Goal: Transaction & Acquisition: Purchase product/service

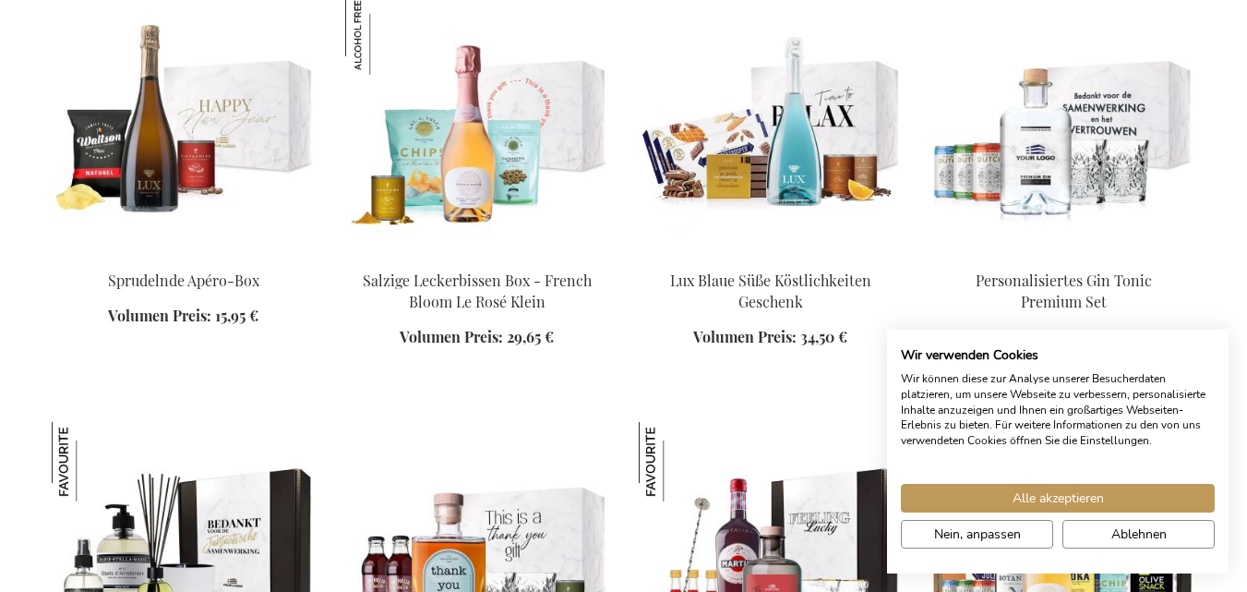
scroll to position [1878, 0]
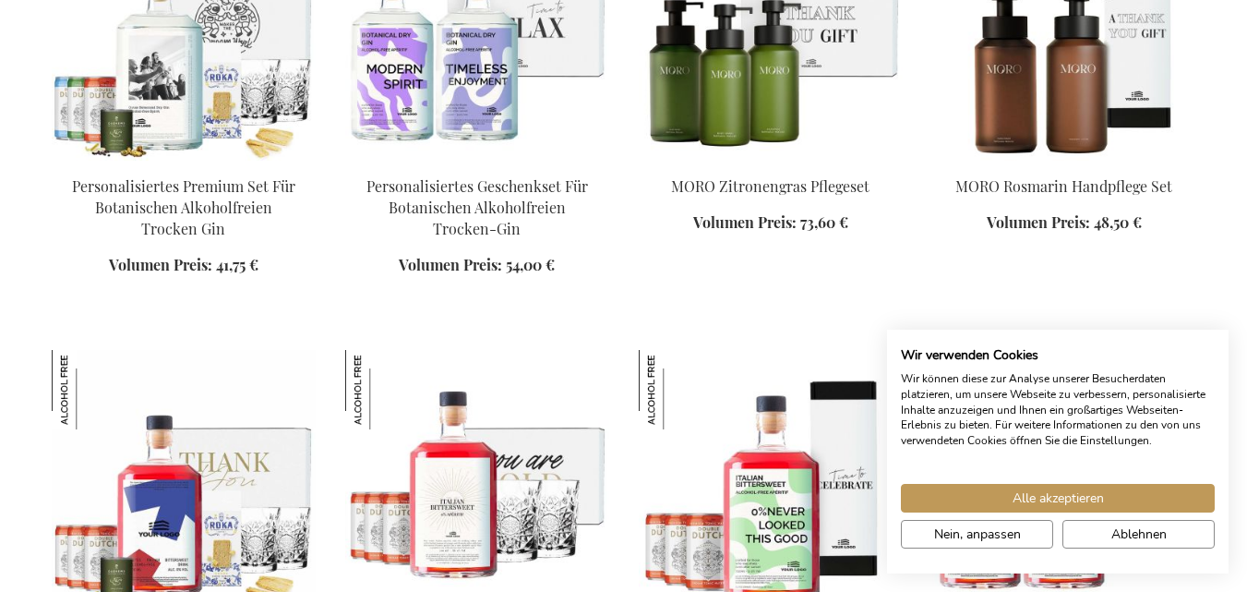
scroll to position [3236, 0]
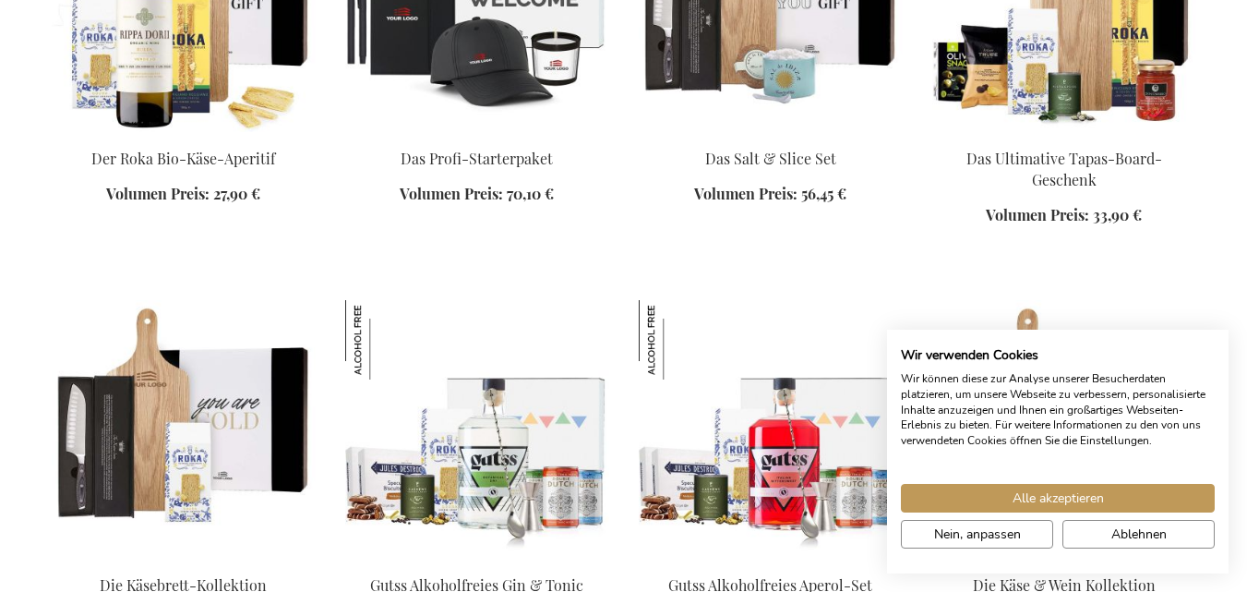
scroll to position [3804, 0]
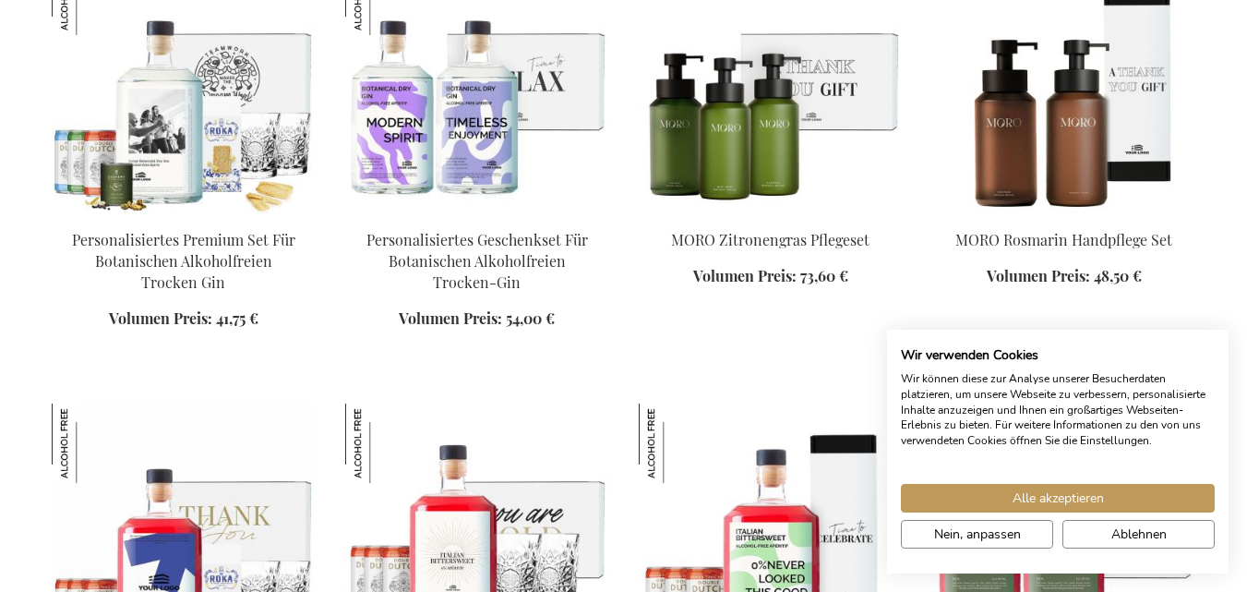
scroll to position [2202, 0]
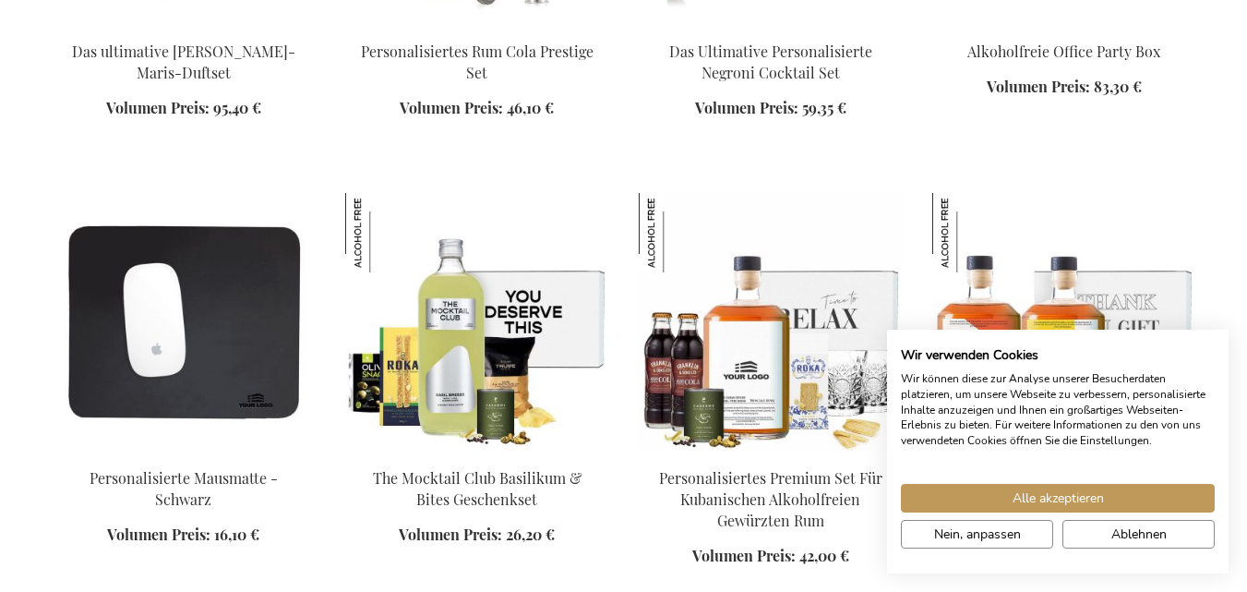
scroll to position [2363, 0]
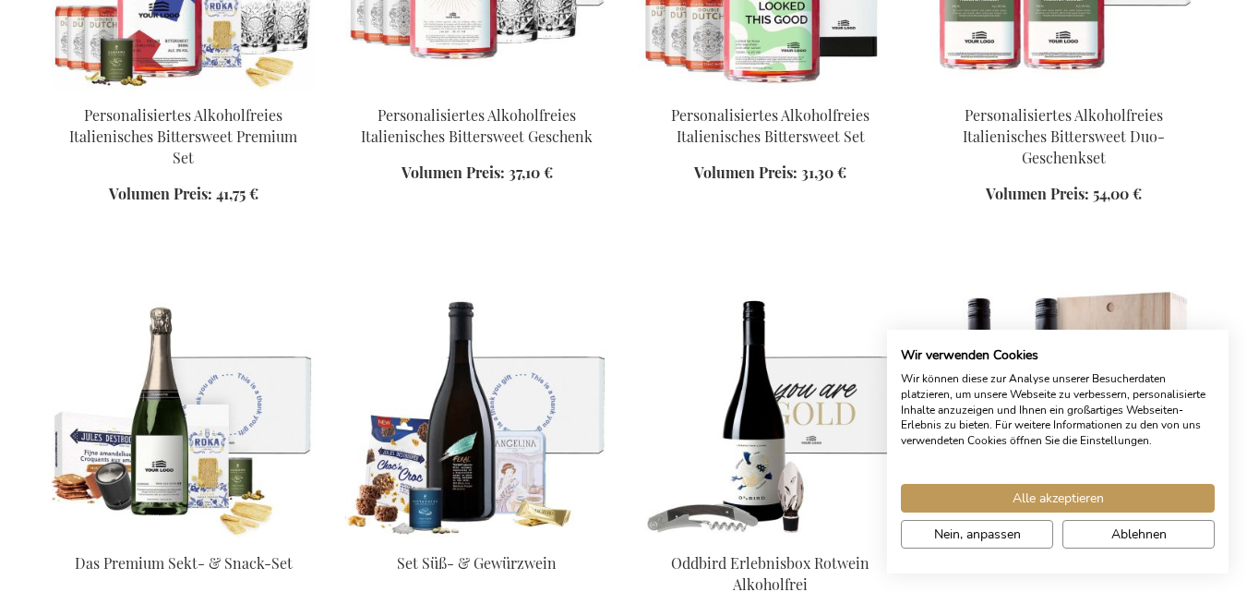
scroll to position [3515, 0]
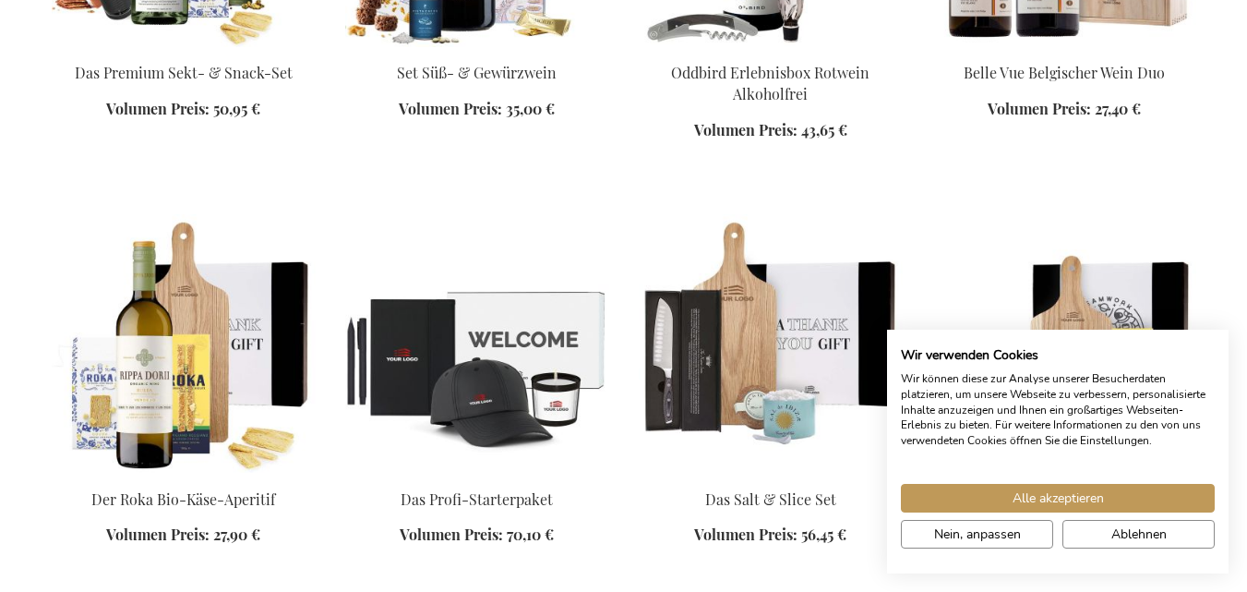
scroll to position [4005, 0]
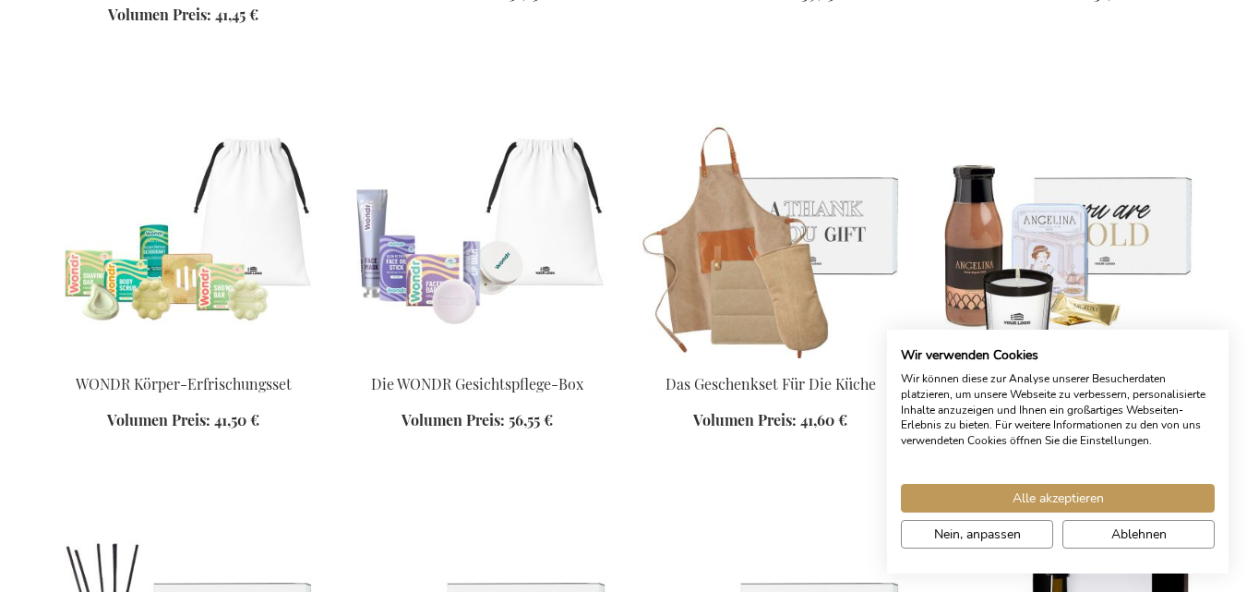
scroll to position [6011, 0]
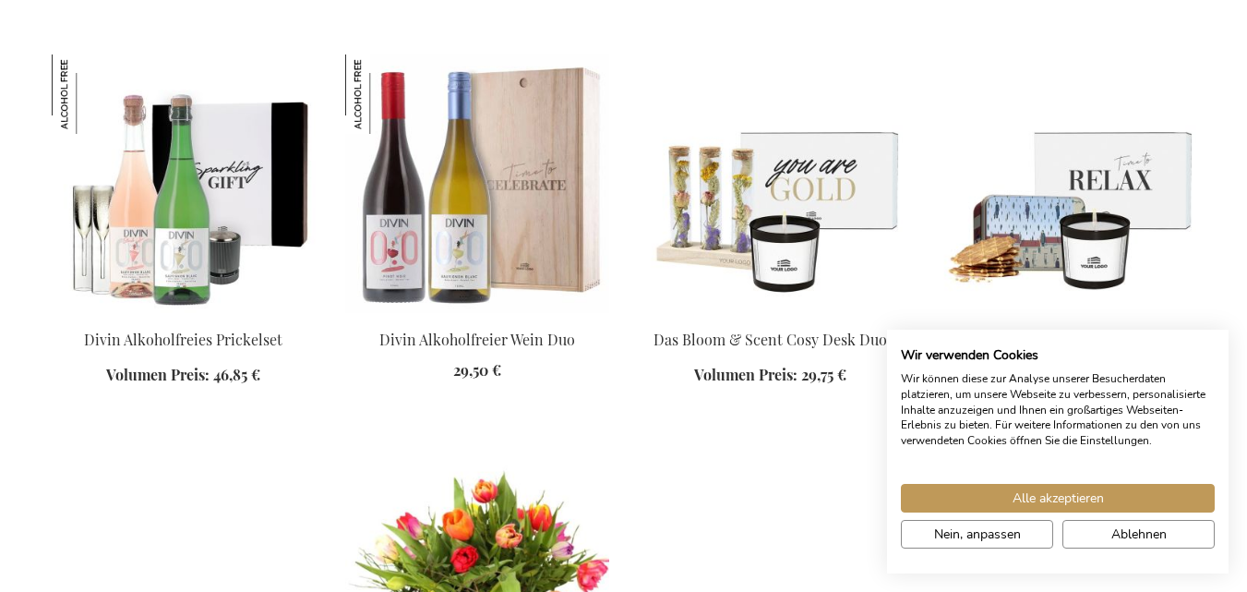
scroll to position [6972, 0]
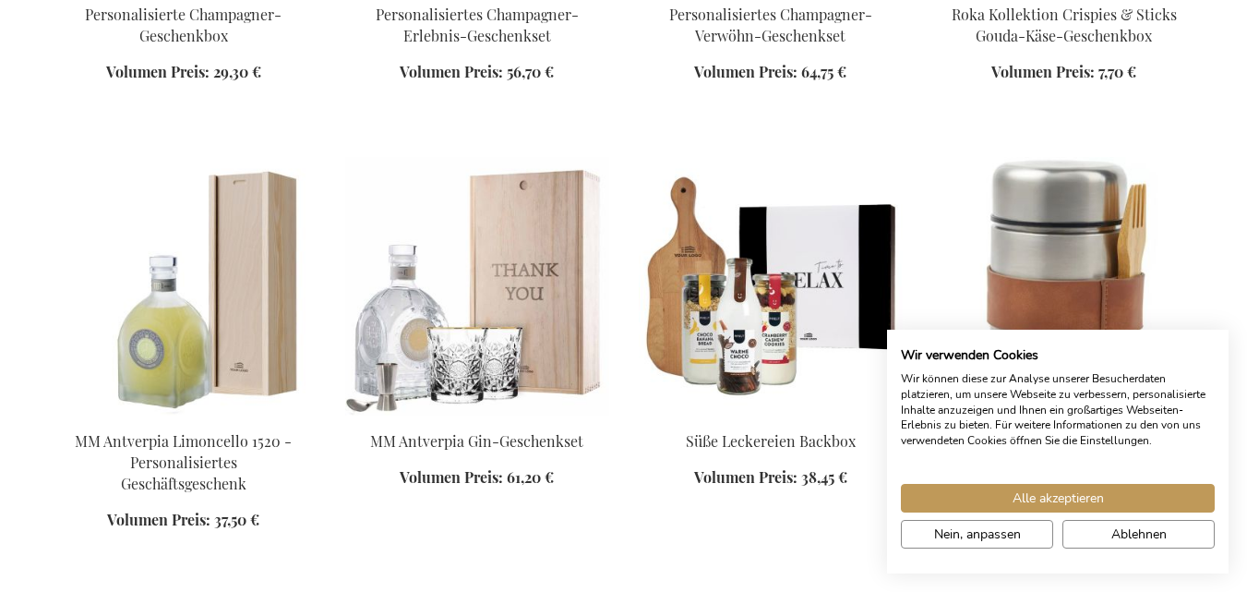
scroll to position [7691, 0]
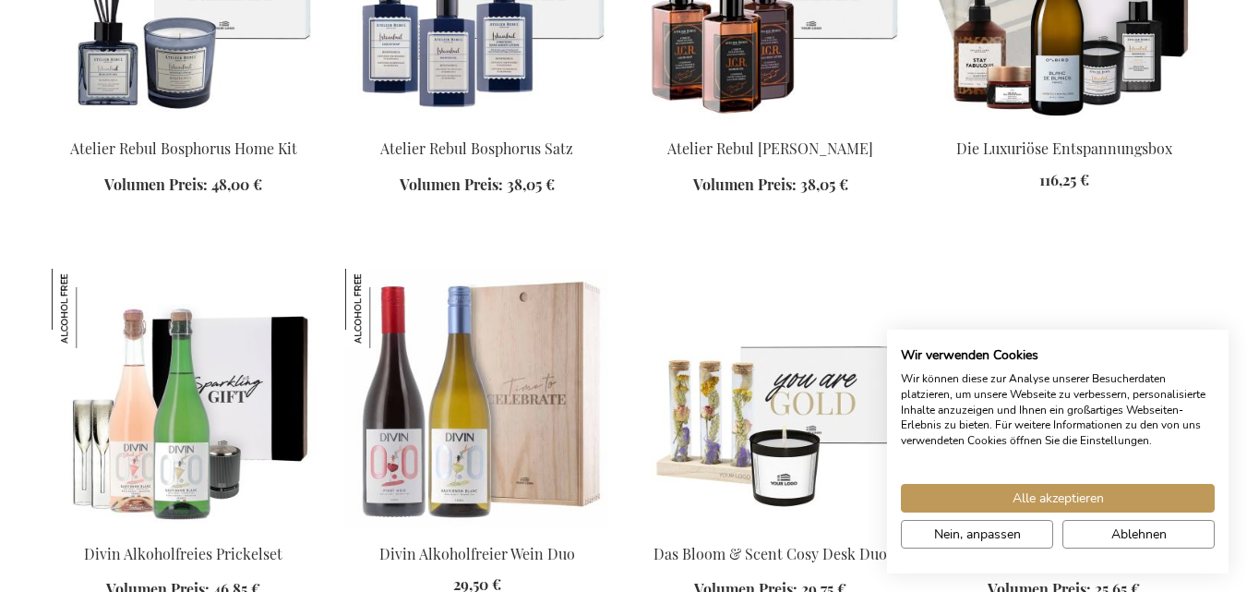
scroll to position [6627, 0]
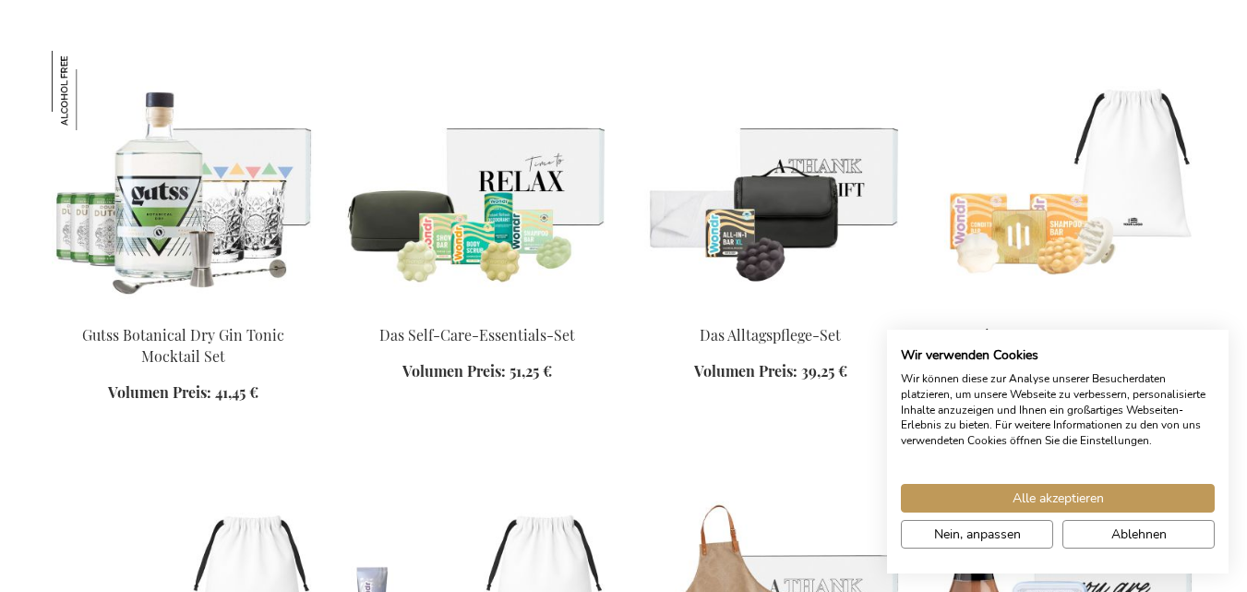
scroll to position [5718, 0]
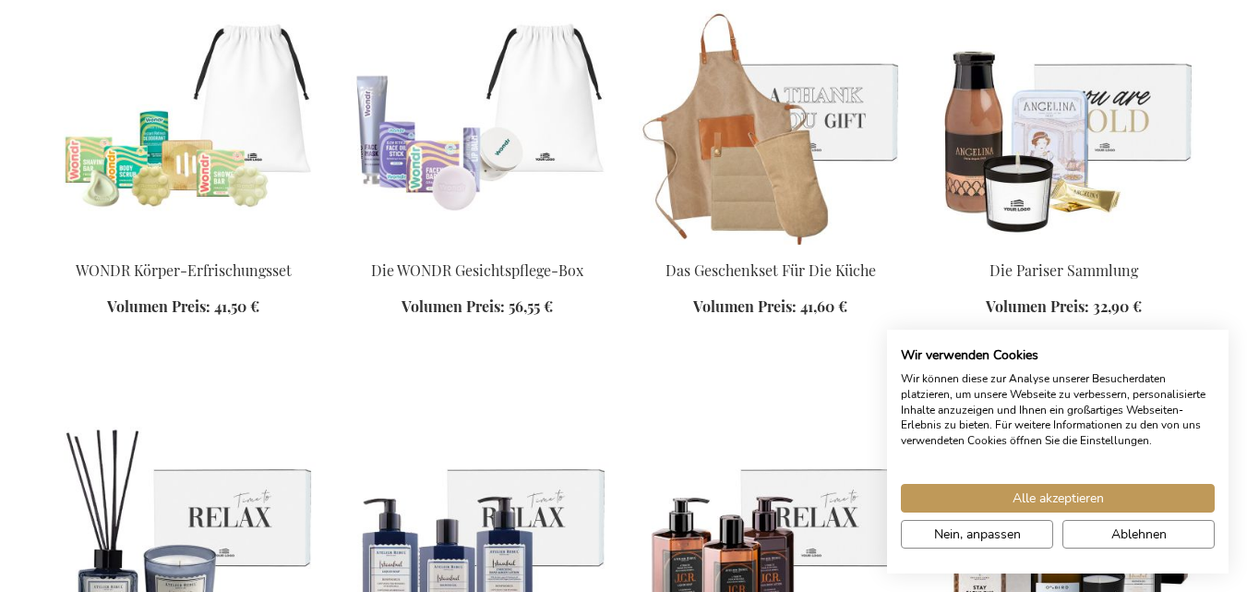
scroll to position [6109, 0]
